Goal: Use online tool/utility: Utilize a website feature to perform a specific function

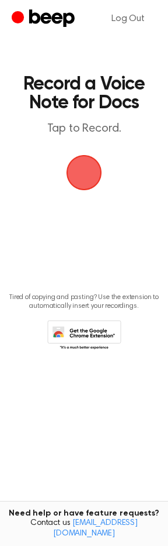
click at [68, 164] on span "button" at bounding box center [84, 172] width 33 height 33
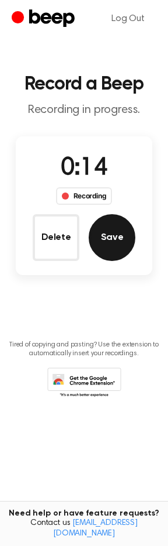
click at [125, 242] on button "Save" at bounding box center [112, 237] width 47 height 47
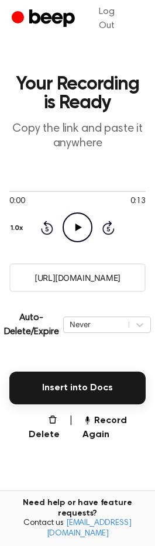
drag, startPoint x: 133, startPoint y: 277, endPoint x: 24, endPoint y: 284, distance: 109.6
click at [24, 284] on input "[URL][DOMAIN_NAME]" at bounding box center [77, 277] width 136 height 29
click at [105, 419] on button "Record Again" at bounding box center [113, 427] width 63 height 28
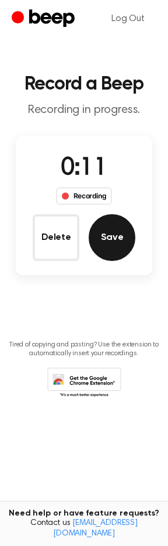
click at [119, 223] on button "Save" at bounding box center [112, 237] width 47 height 47
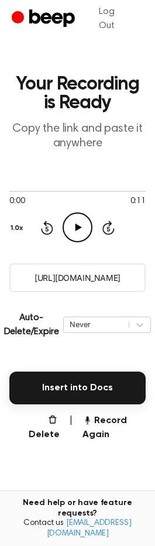
drag, startPoint x: 129, startPoint y: 277, endPoint x: 11, endPoint y: 291, distance: 118.9
click at [11, 291] on main "Your Recording is Ready Copy the link and paste it anywhere 0:00 0:11 Your brow…" at bounding box center [77, 304] width 155 height 608
drag, startPoint x: 50, startPoint y: 285, endPoint x: 74, endPoint y: 270, distance: 28.4
click at [113, 430] on button "Record Again" at bounding box center [113, 427] width 63 height 28
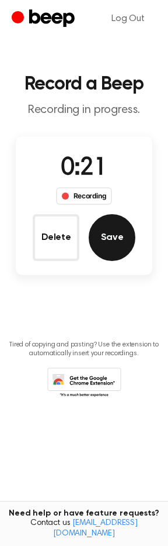
click at [119, 221] on button "Save" at bounding box center [112, 237] width 47 height 47
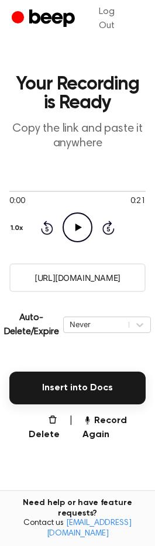
drag, startPoint x: 139, startPoint y: 274, endPoint x: 60, endPoint y: 281, distance: 79.3
click at [33, 285] on input "[URL][DOMAIN_NAME]" at bounding box center [77, 277] width 136 height 29
click at [109, 430] on button "Record Again" at bounding box center [113, 427] width 63 height 28
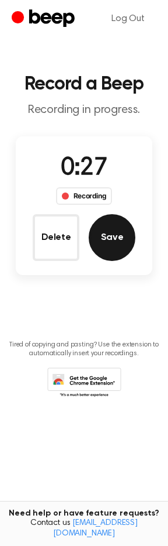
click at [110, 244] on button "Save" at bounding box center [112, 237] width 47 height 47
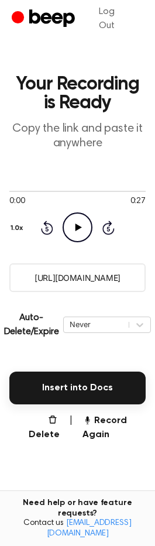
drag, startPoint x: 137, startPoint y: 276, endPoint x: 17, endPoint y: 288, distance: 120.5
click at [17, 288] on input "[URL][DOMAIN_NAME]" at bounding box center [77, 277] width 136 height 29
click at [98, 420] on button "Record Again" at bounding box center [113, 427] width 63 height 28
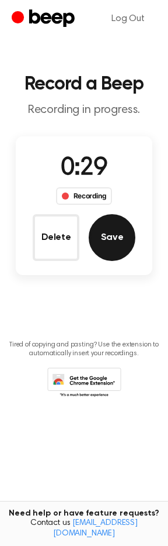
click at [109, 250] on button "Save" at bounding box center [112, 237] width 47 height 47
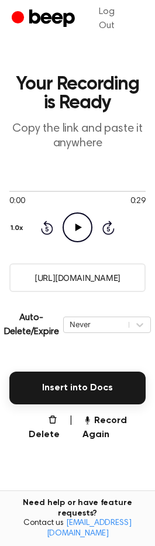
drag, startPoint x: 132, startPoint y: 279, endPoint x: 17, endPoint y: 274, distance: 114.7
click at [17, 274] on input "[URL][DOMAIN_NAME]" at bounding box center [77, 277] width 136 height 29
